Goal: Transaction & Acquisition: Purchase product/service

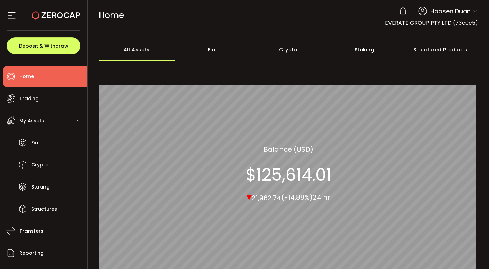
click at [469, 14] on div "0 Haosen Duan Account EVERATE GROUP PTY LTD (73c0c5) Preferences Reporting Help…" at bounding box center [437, 11] width 83 height 15
click at [469, 11] on div "0 Haosen Duan Account EVERATE GROUP PTY LTD (73c0c5) Preferences Reporting Help…" at bounding box center [437, 11] width 83 height 15
click at [474, 11] on icon at bounding box center [475, 10] width 5 height 5
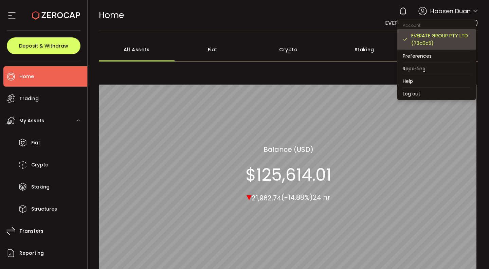
click at [454, 45] on div "EVERATE GROUP PTY LTD (73c0c5)" at bounding box center [440, 39] width 59 height 15
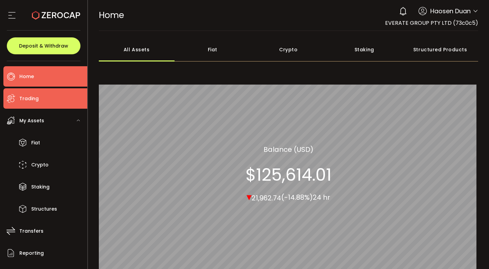
click at [40, 101] on li "Trading" at bounding box center [45, 98] width 84 height 20
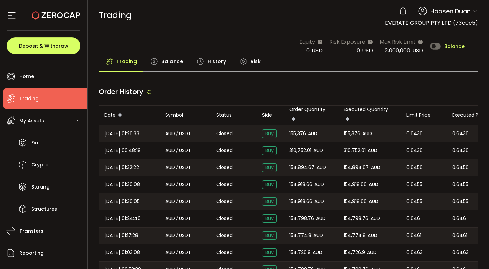
type input "***"
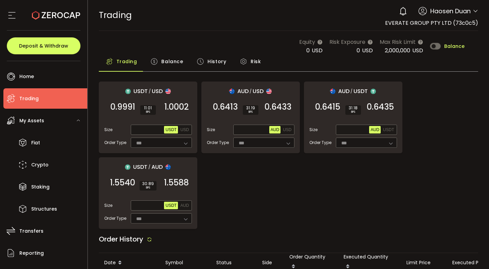
click at [162, 64] on span "Balance" at bounding box center [172, 62] width 22 height 14
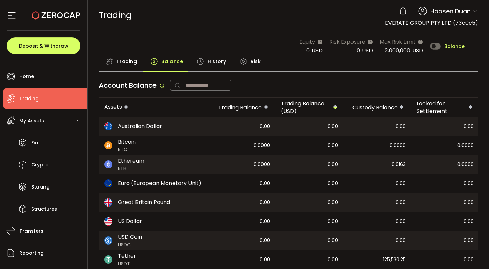
click at [119, 56] on span "Trading" at bounding box center [126, 62] width 21 height 14
